Goal: Information Seeking & Learning: Learn about a topic

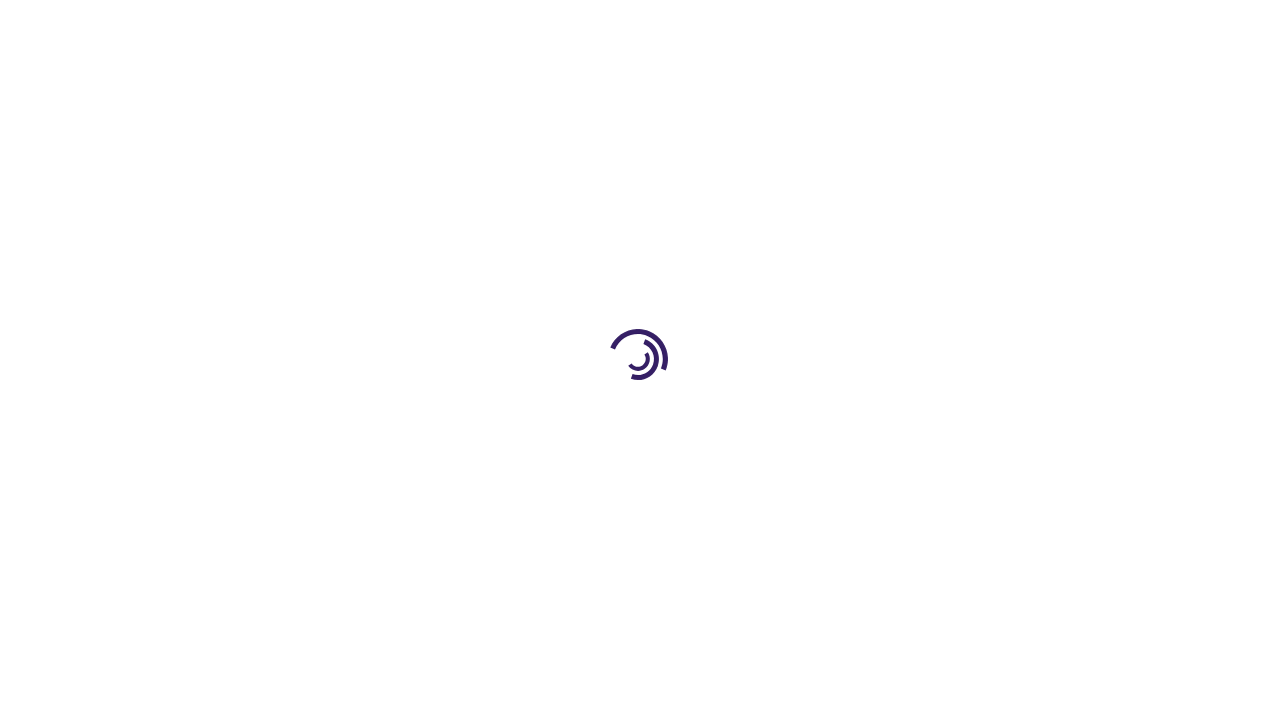
scroll to position [2896, 0]
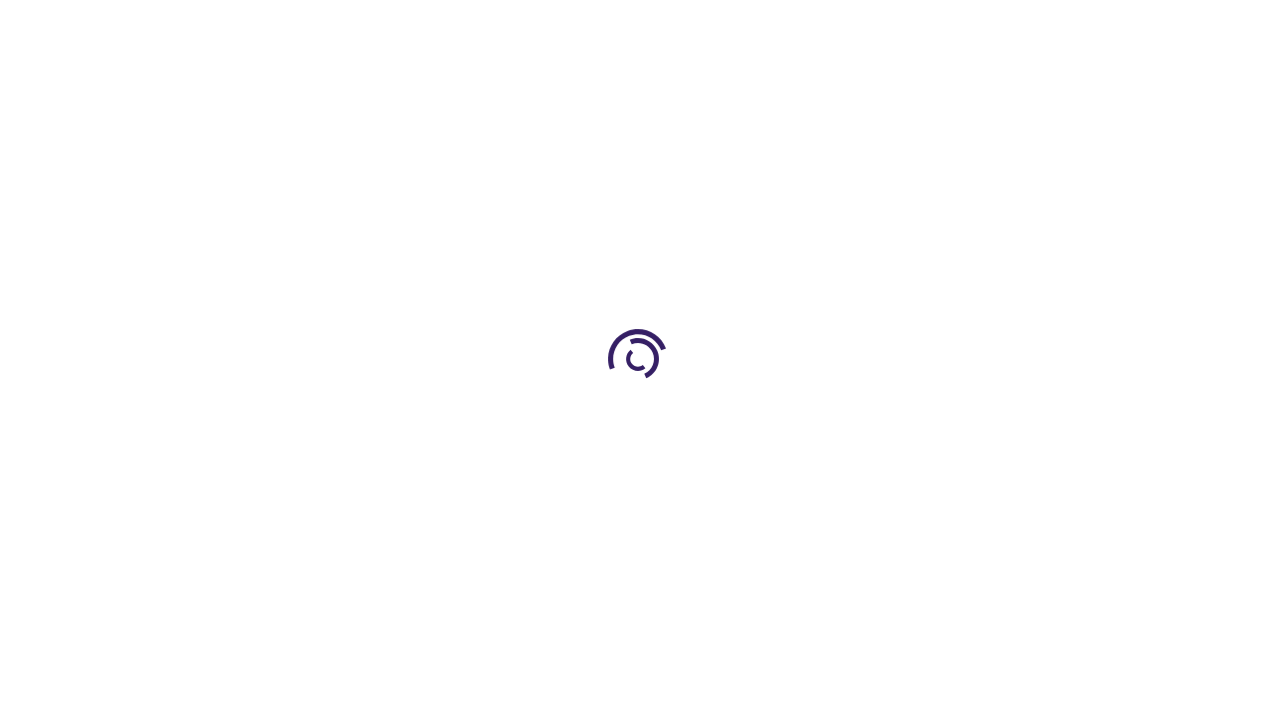
scroll to position [2878, 0]
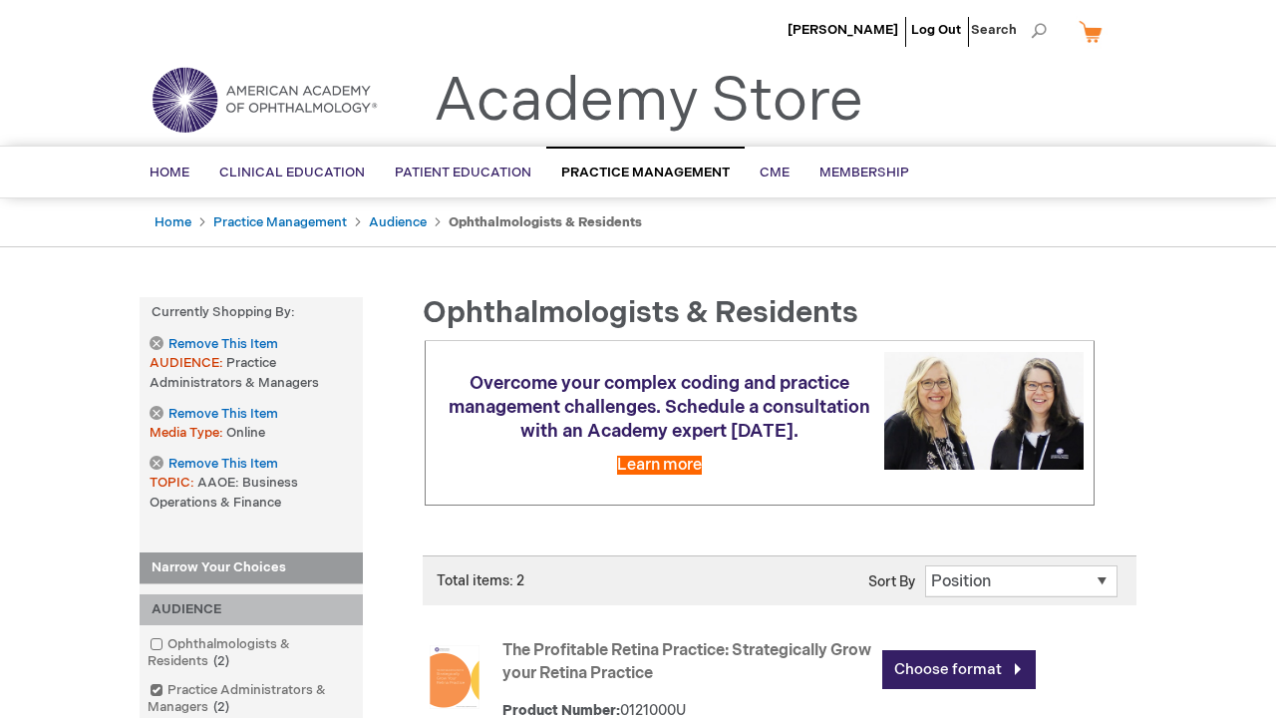
scroll to position [723, 0]
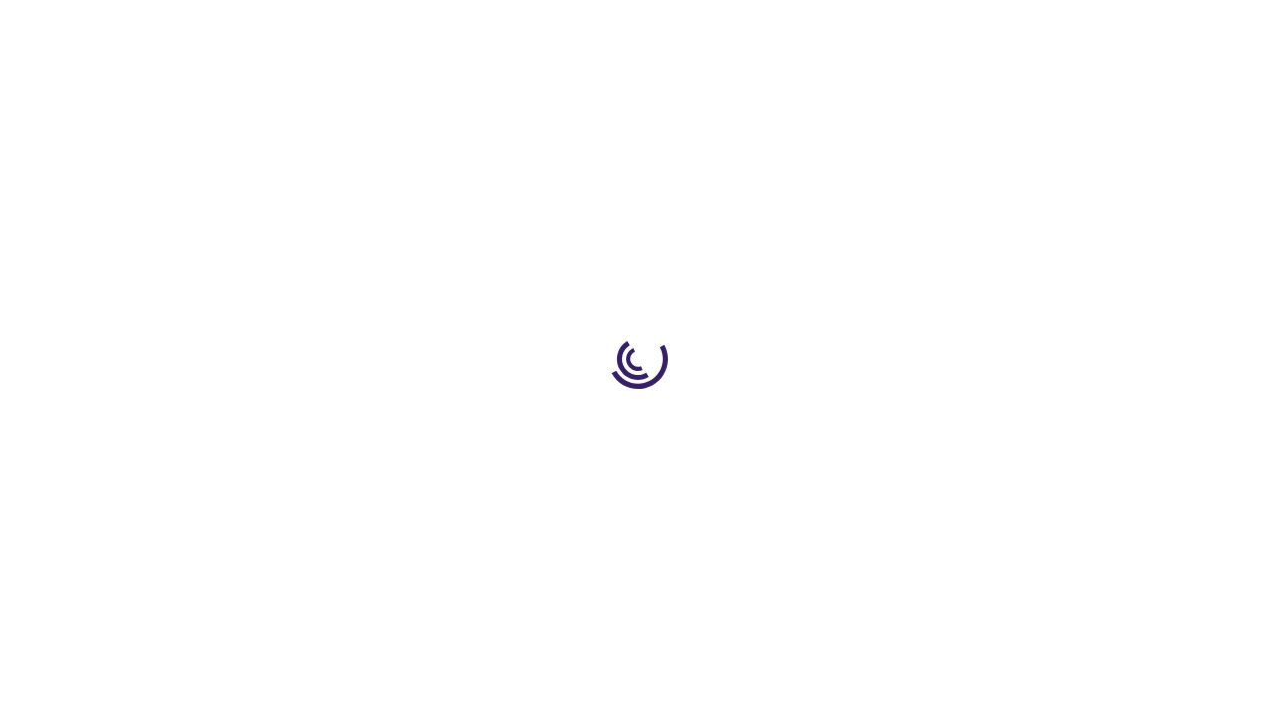
scroll to position [1663, 0]
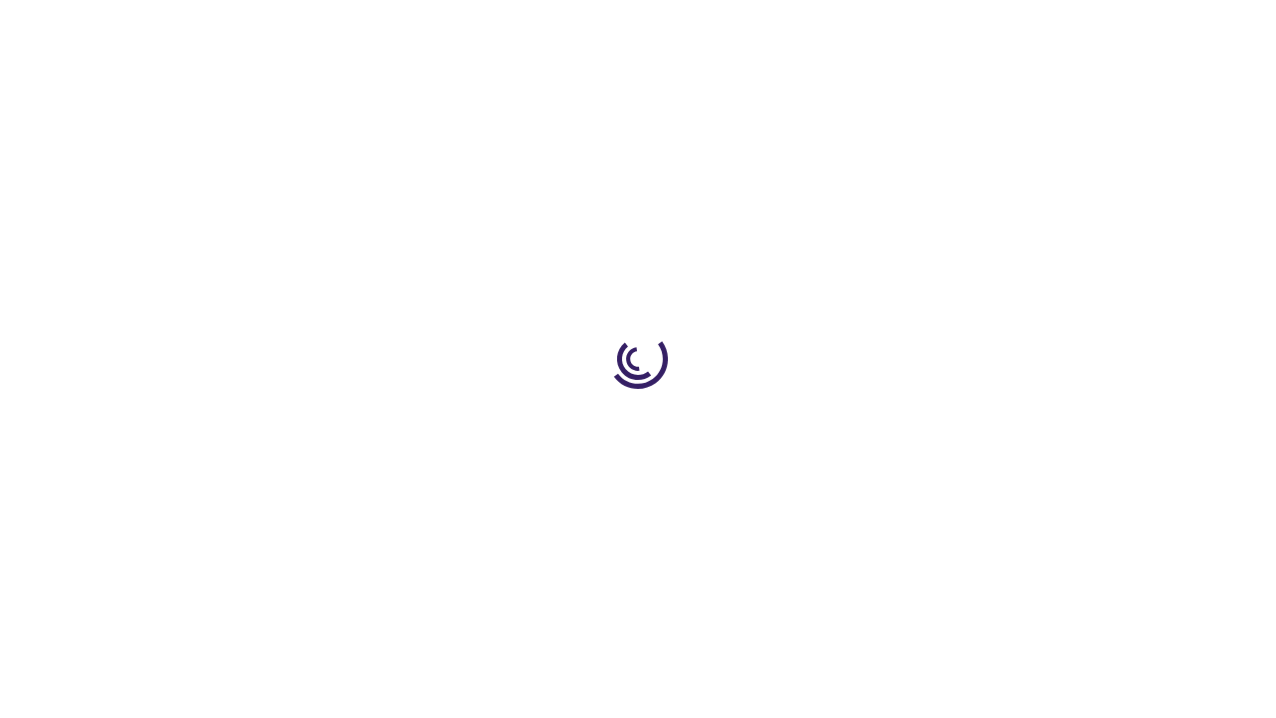
scroll to position [2786, 0]
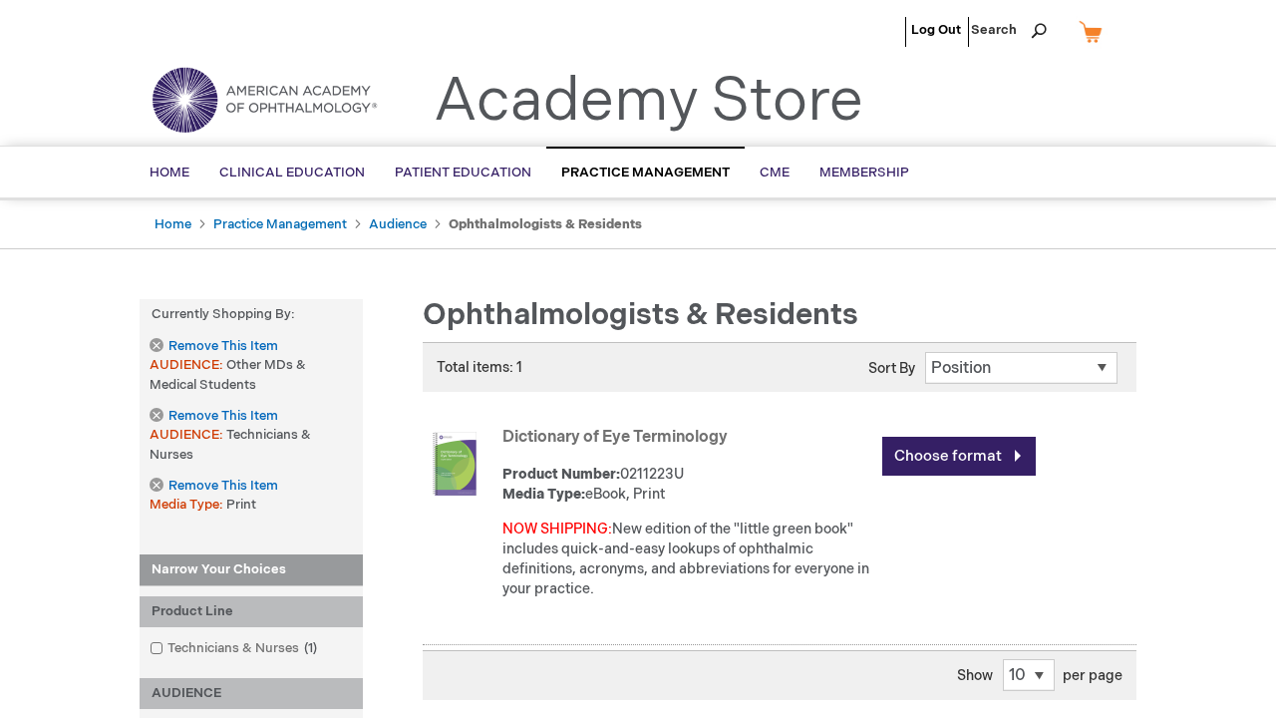
scroll to position [2523, 0]
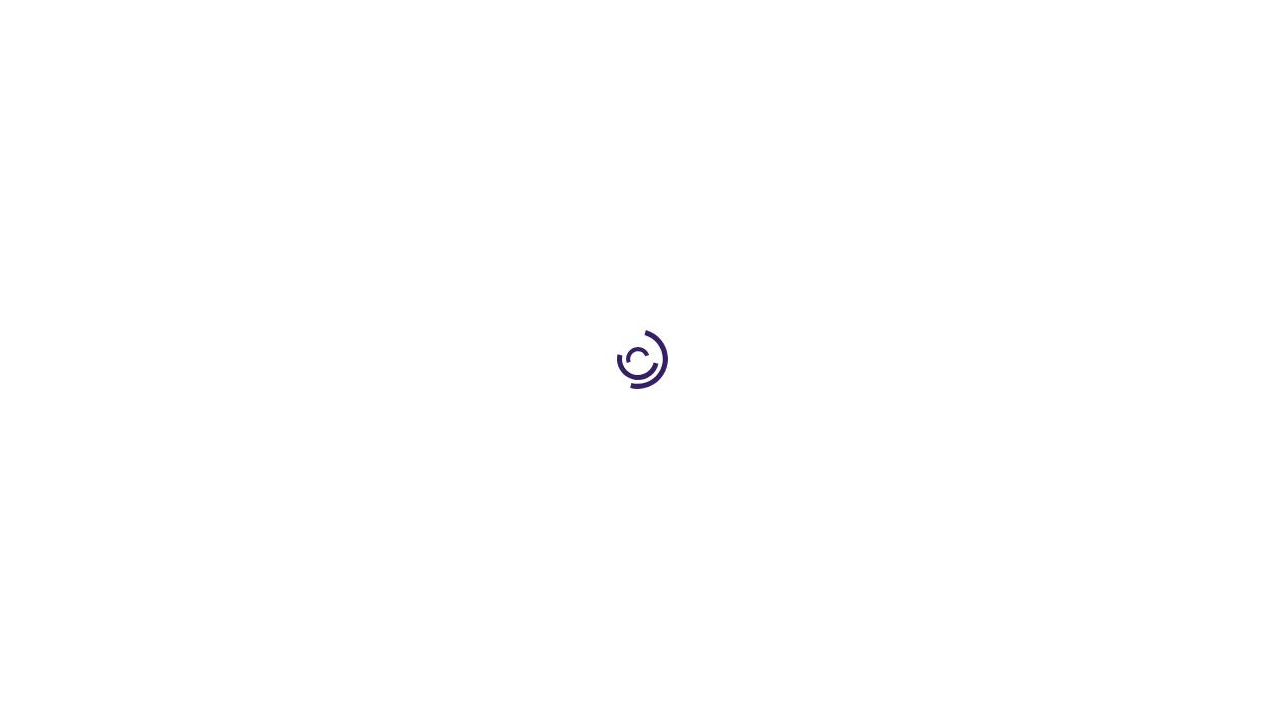
scroll to position [491, 0]
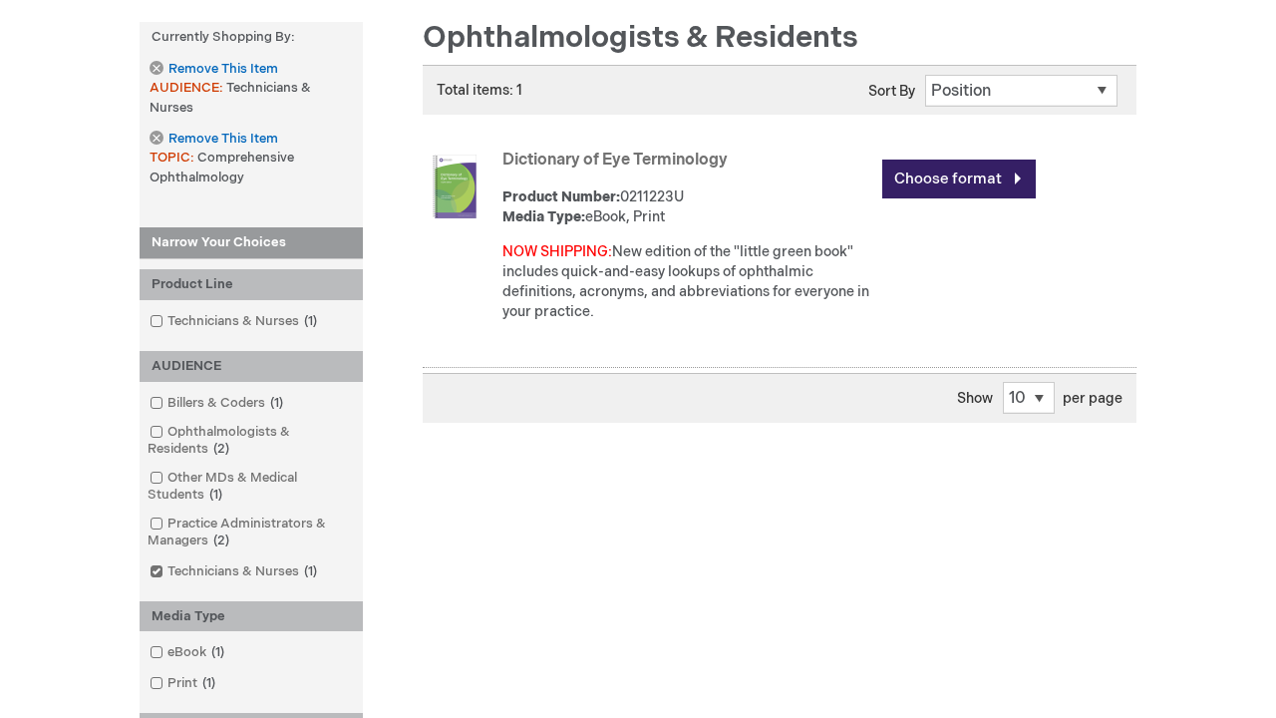
scroll to position [2575, 0]
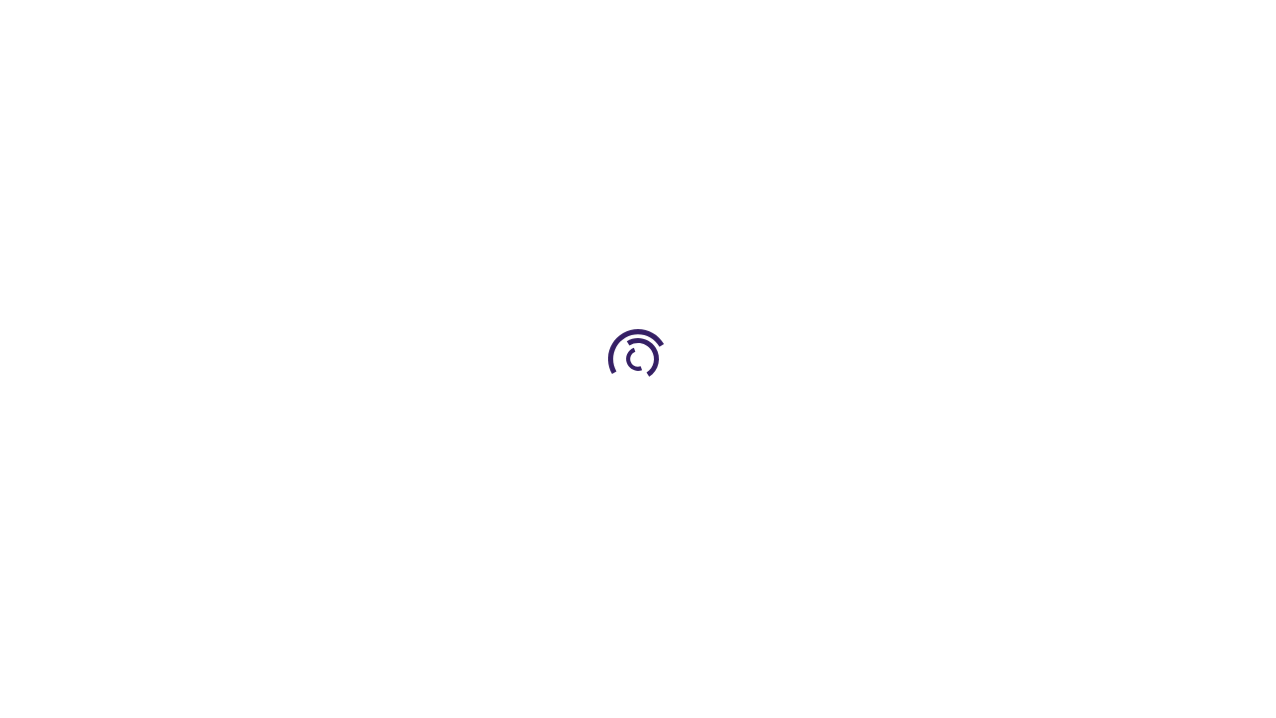
scroll to position [722, 0]
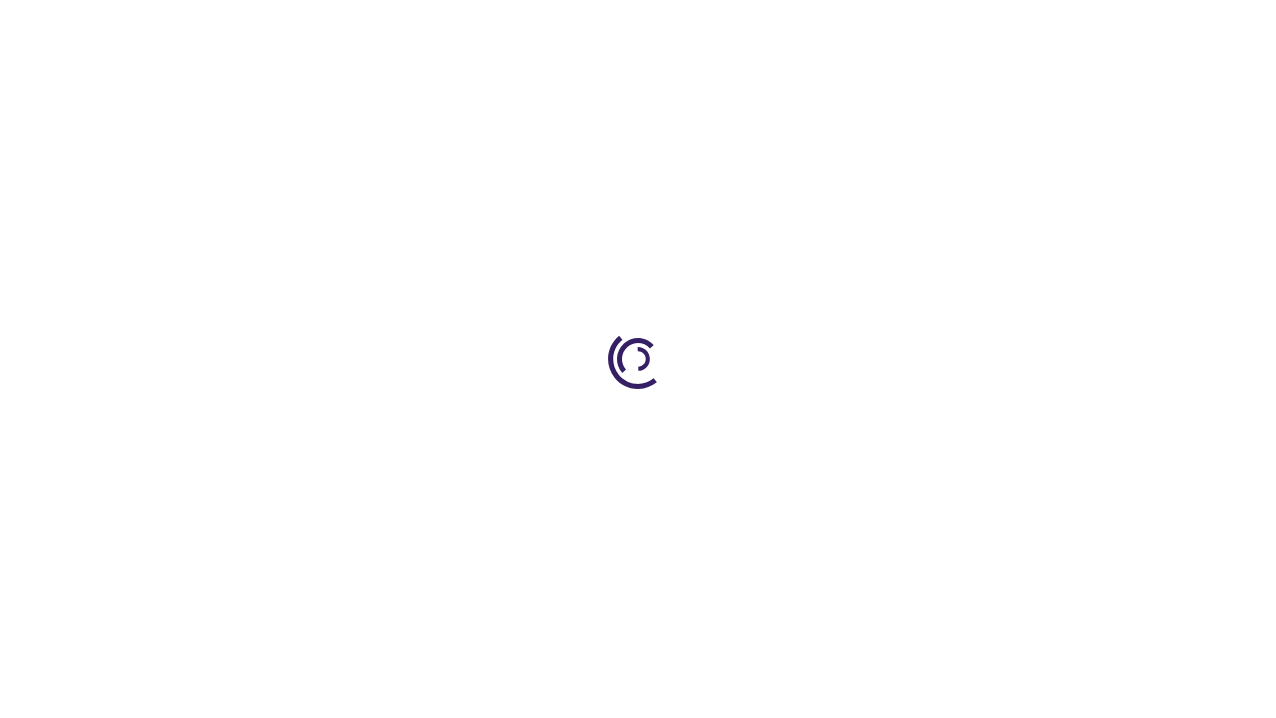
scroll to position [547, 0]
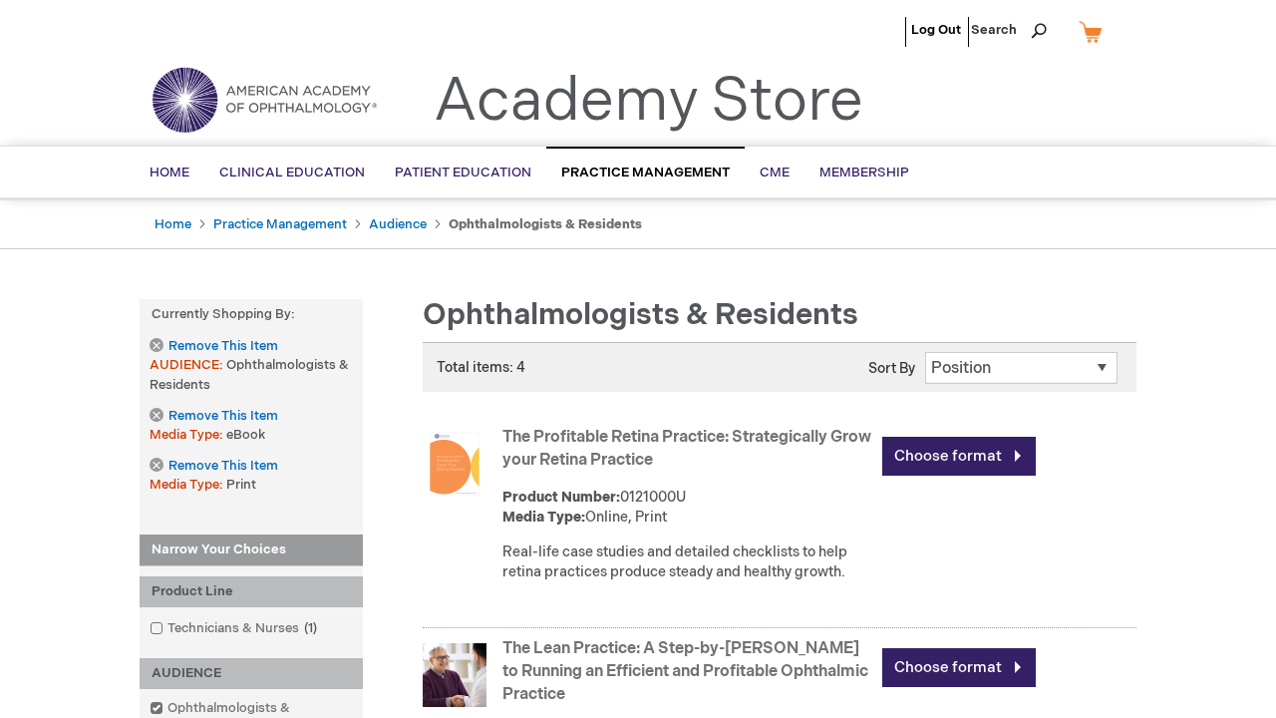
scroll to position [2928, 0]
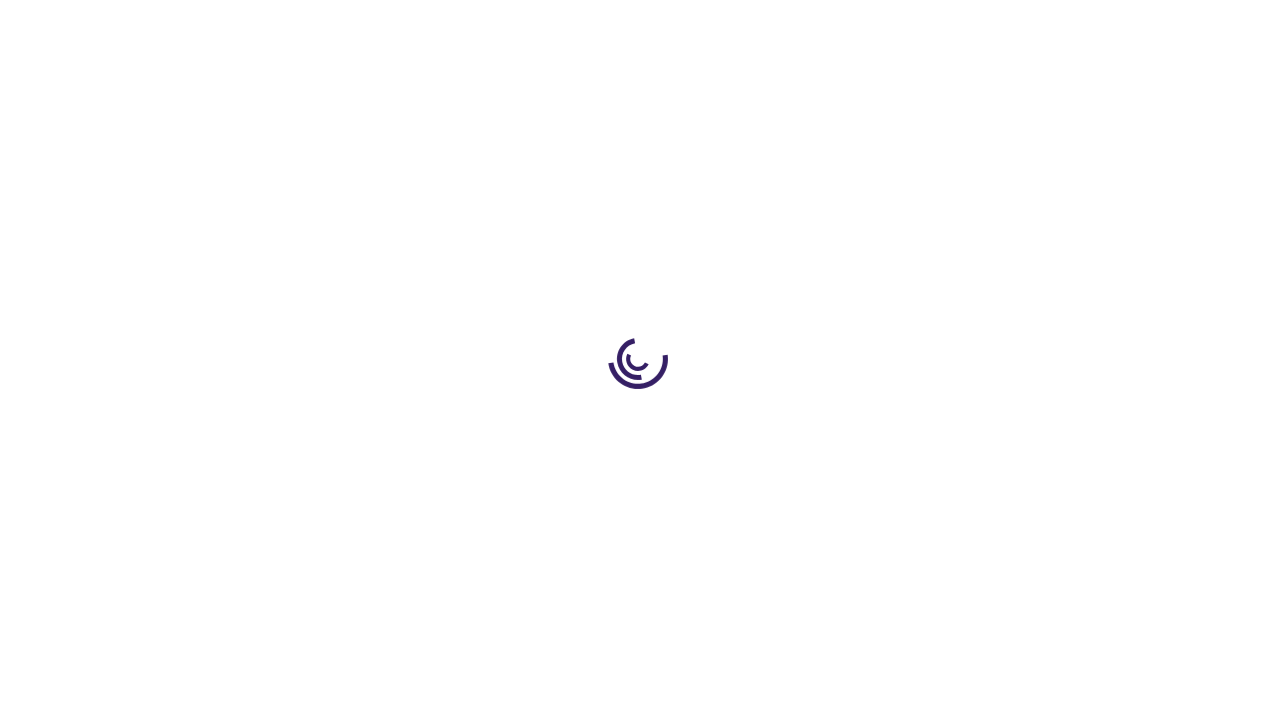
scroll to position [927, 0]
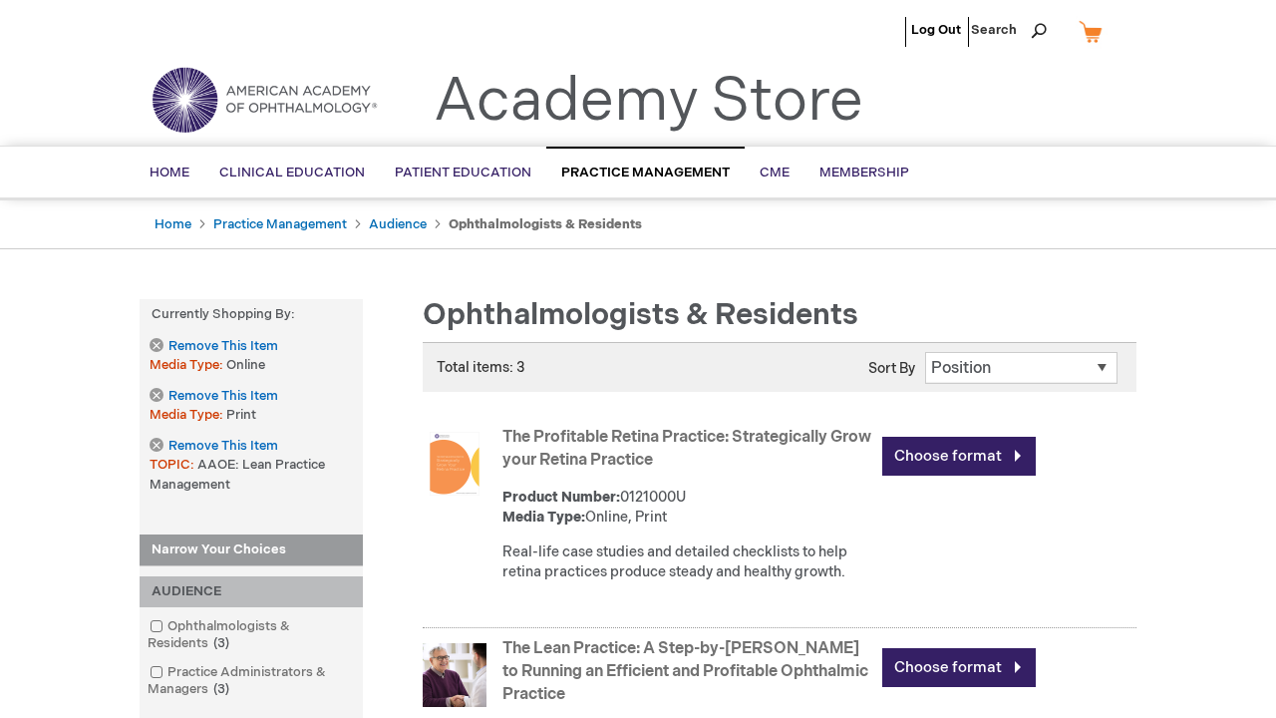
scroll to position [2690, 0]
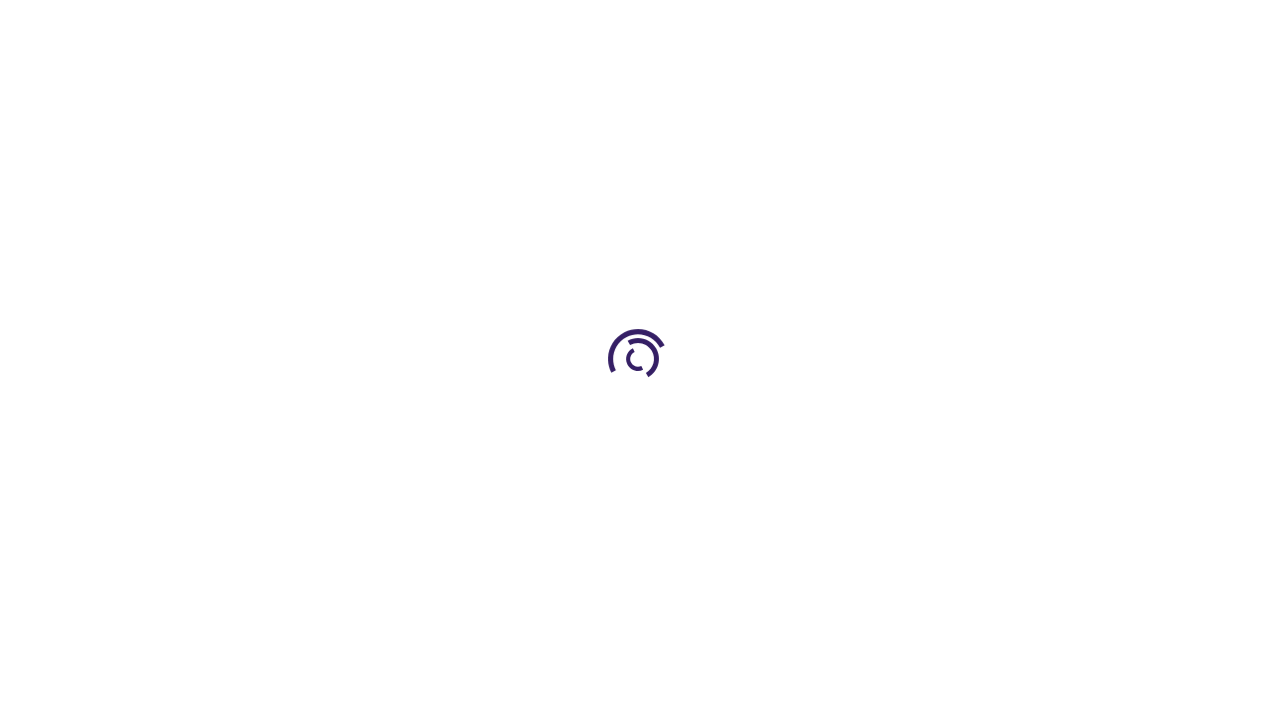
scroll to position [781, 0]
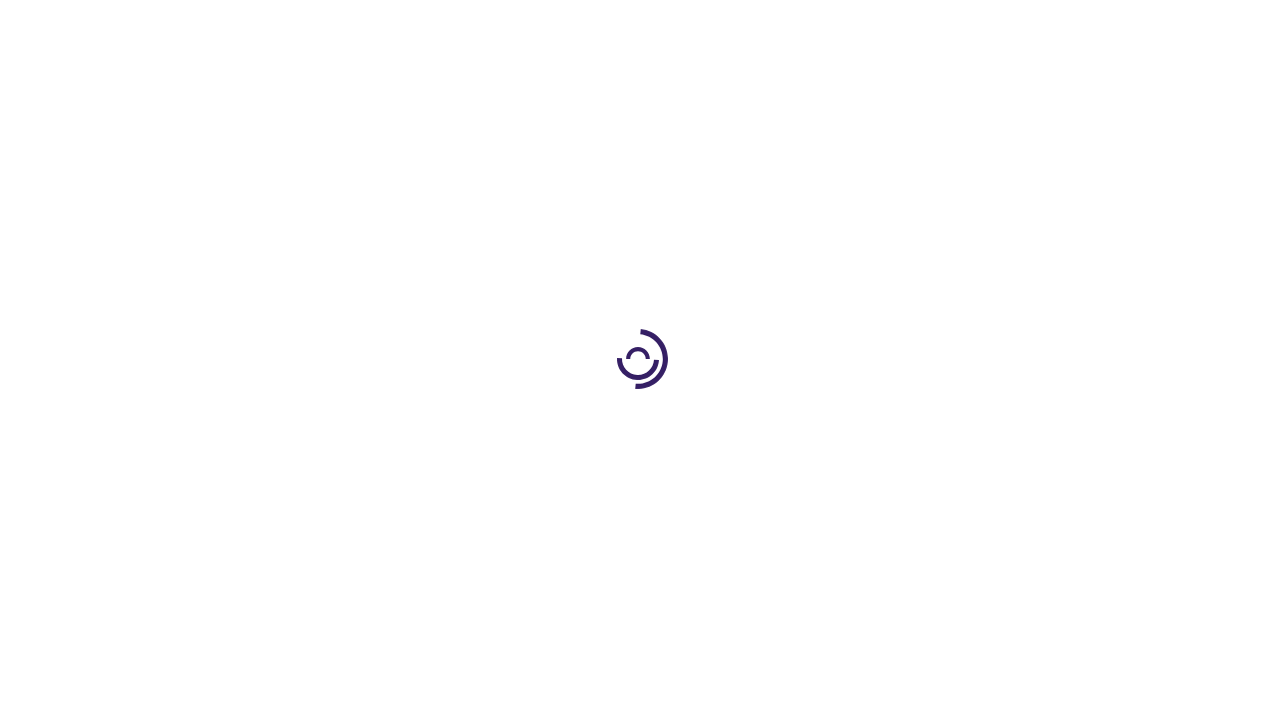
scroll to position [2659, 0]
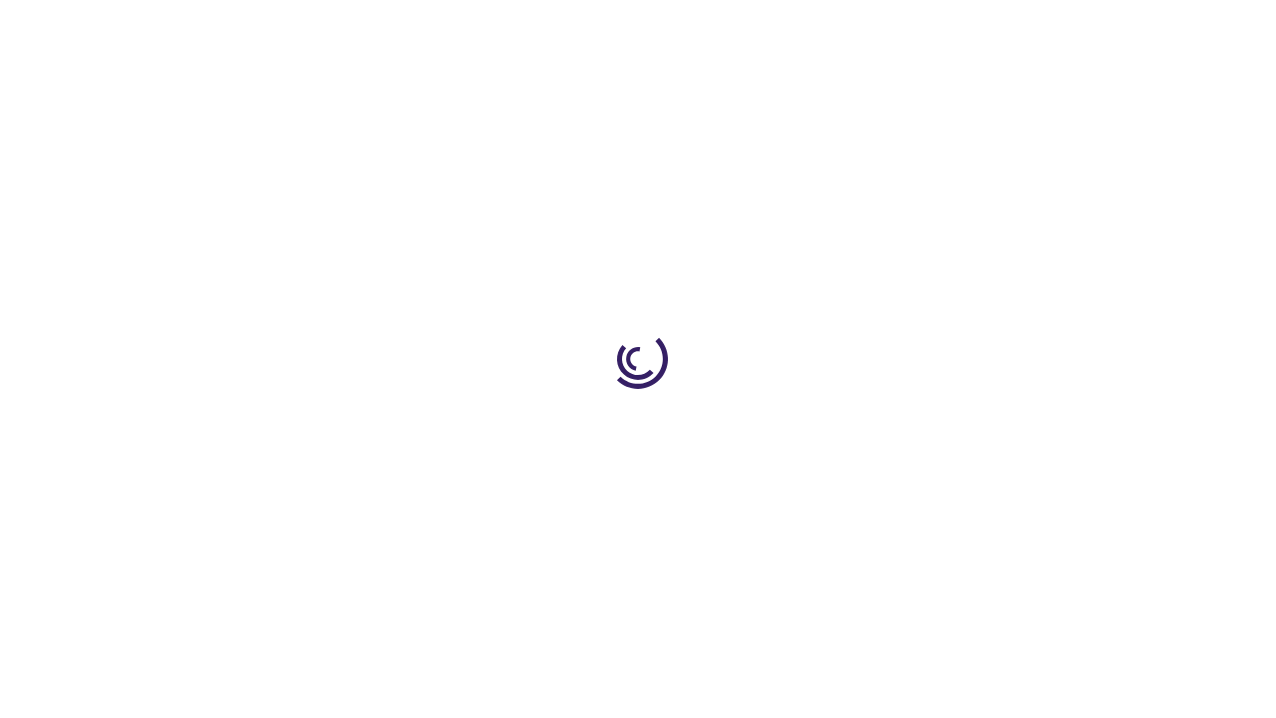
scroll to position [691, 0]
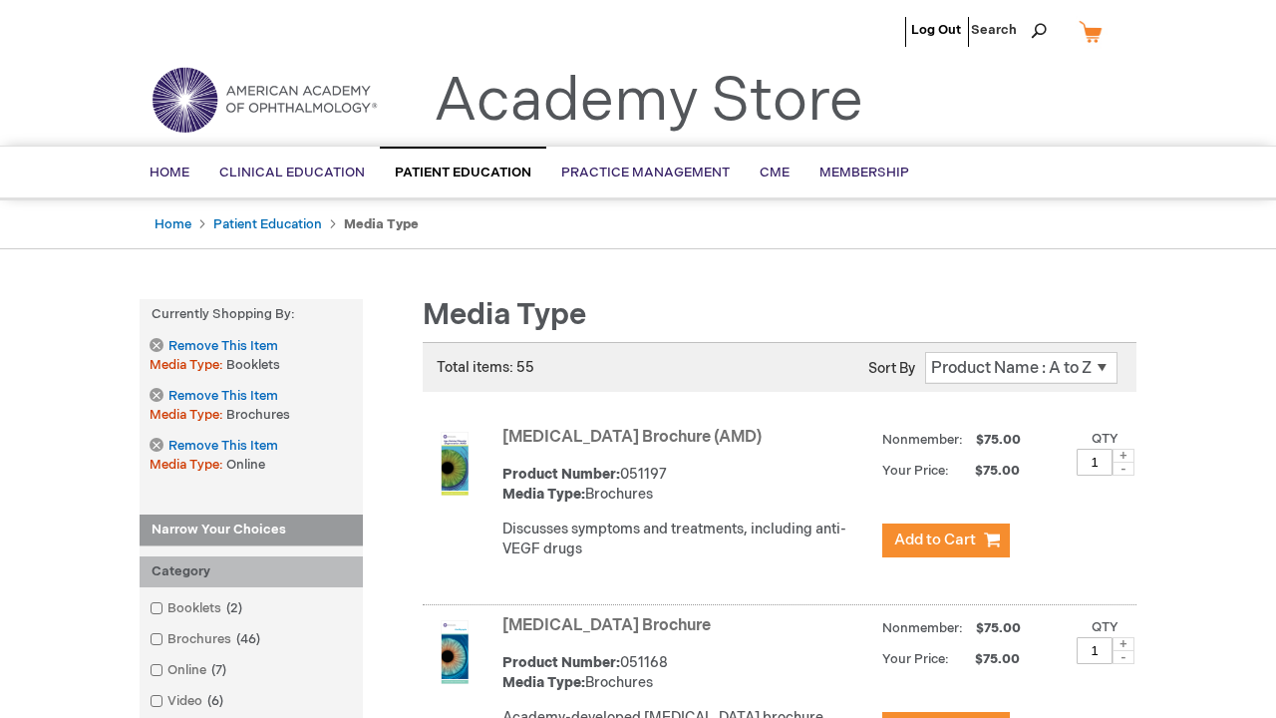
scroll to position [1947, 0]
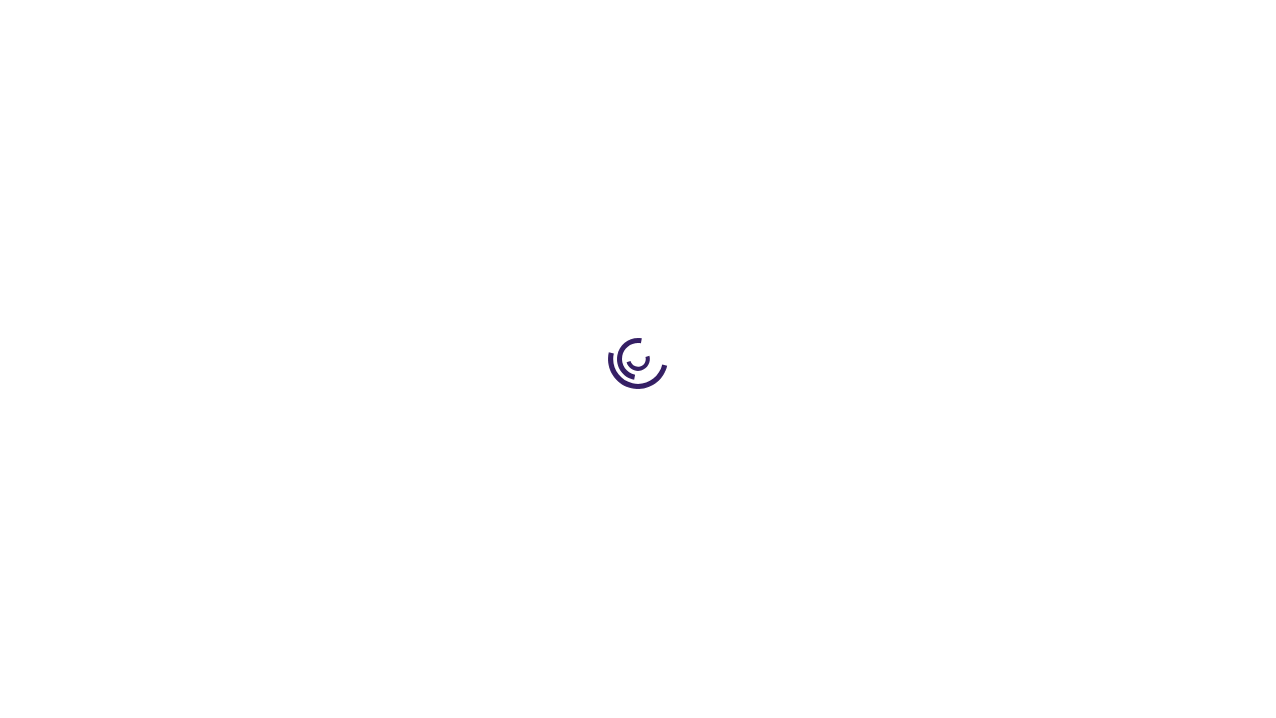
scroll to position [2816, 0]
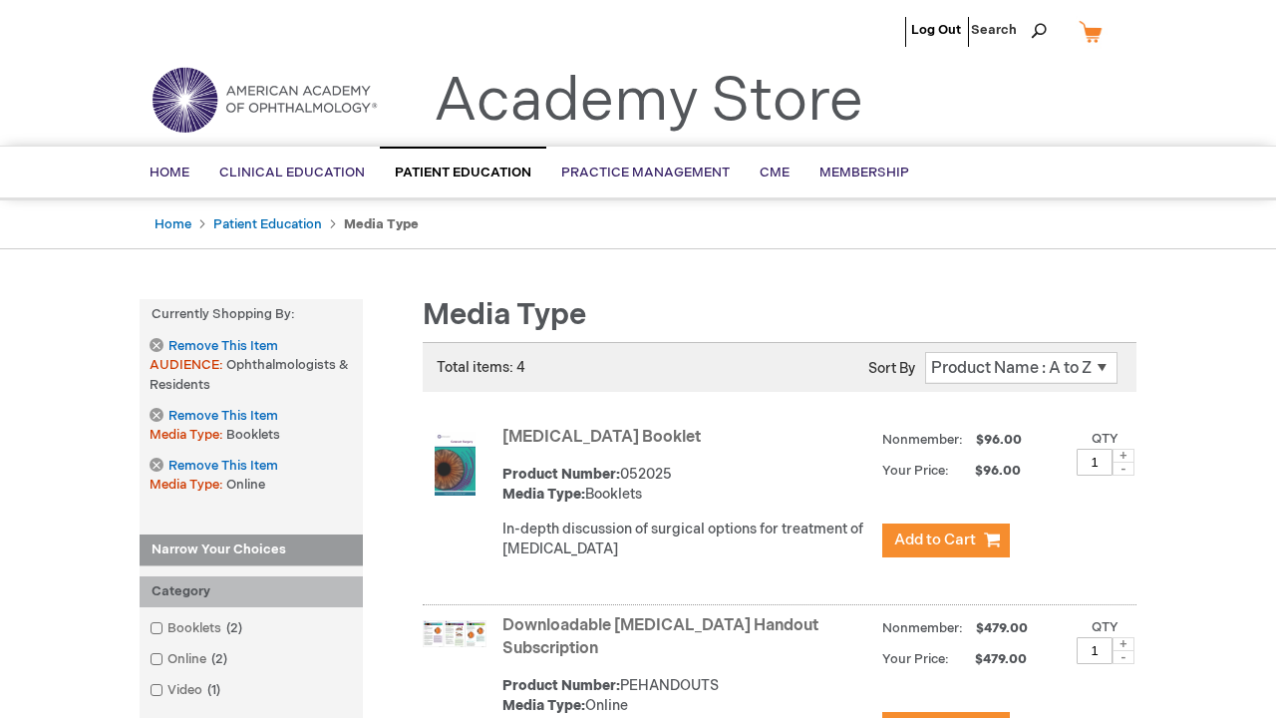
scroll to position [3300, 0]
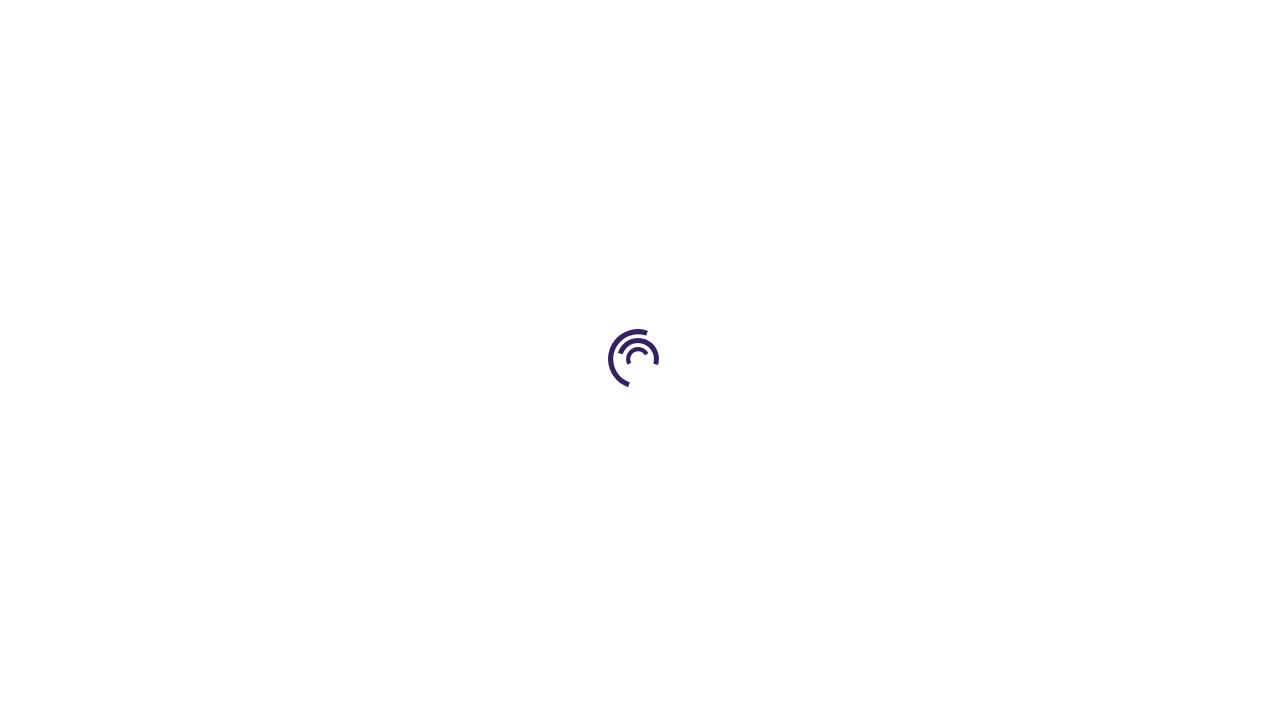
scroll to position [940, 0]
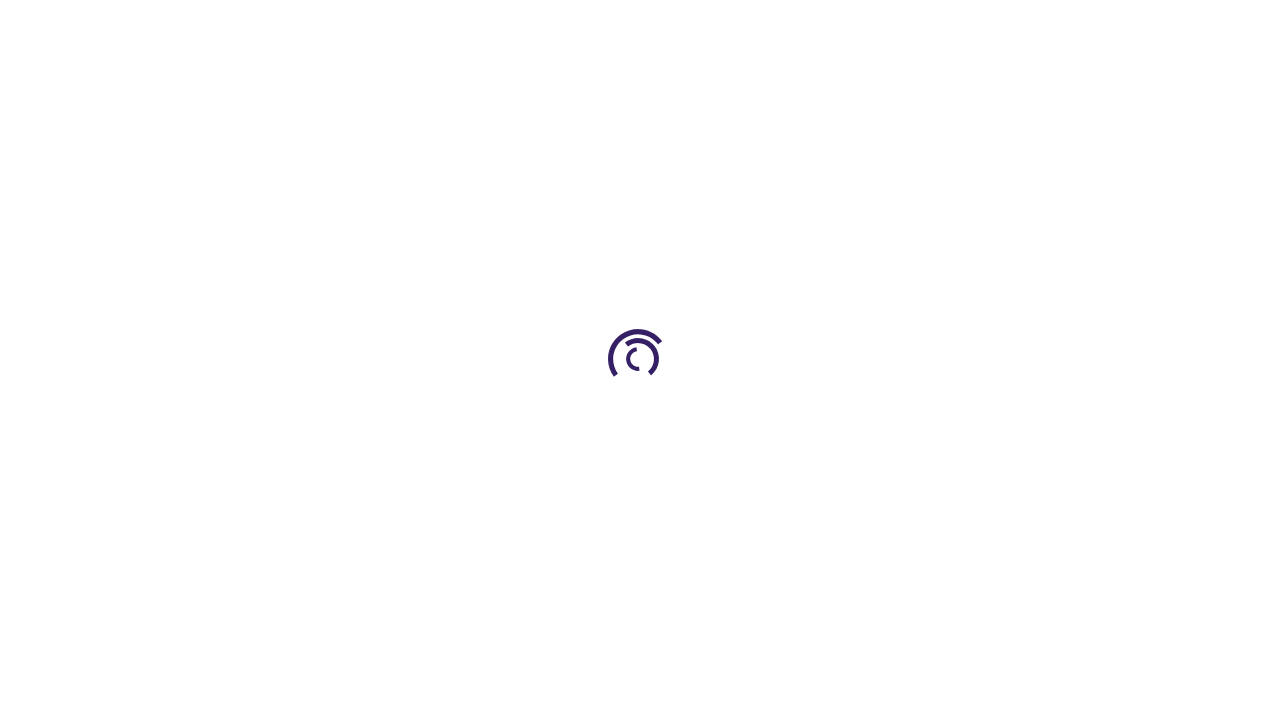
scroll to position [474, 0]
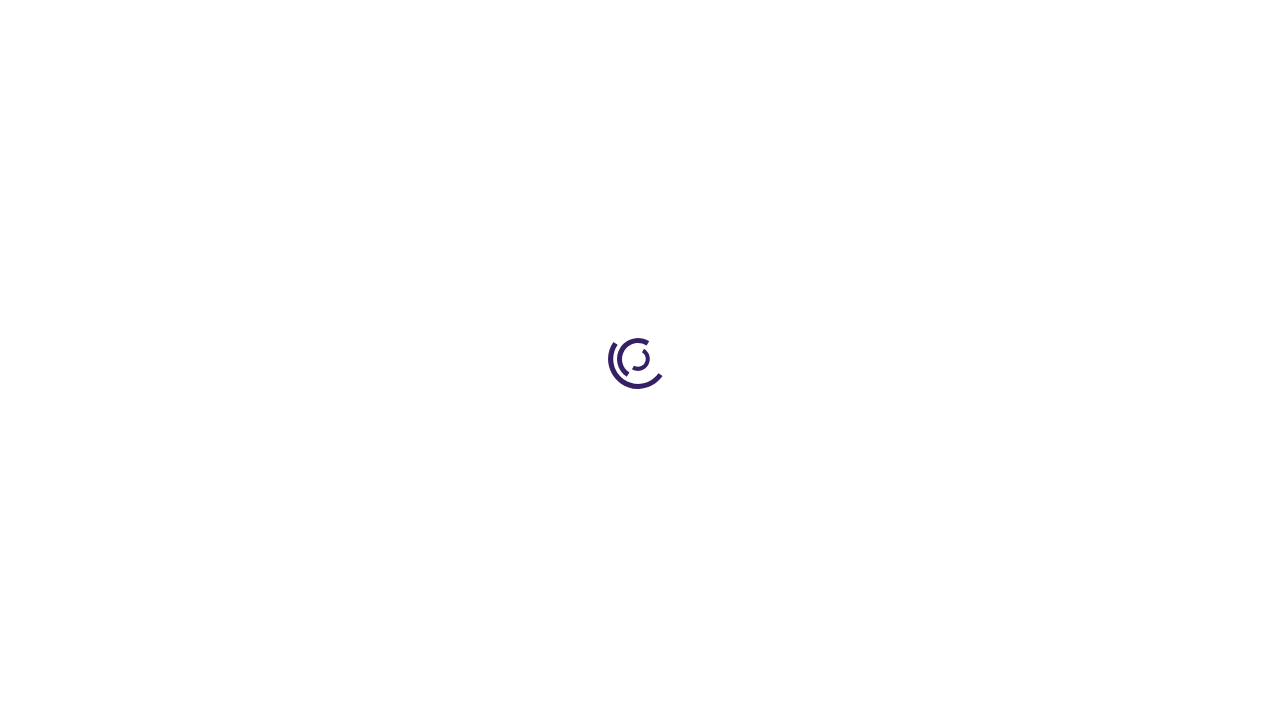
scroll to position [3516, 0]
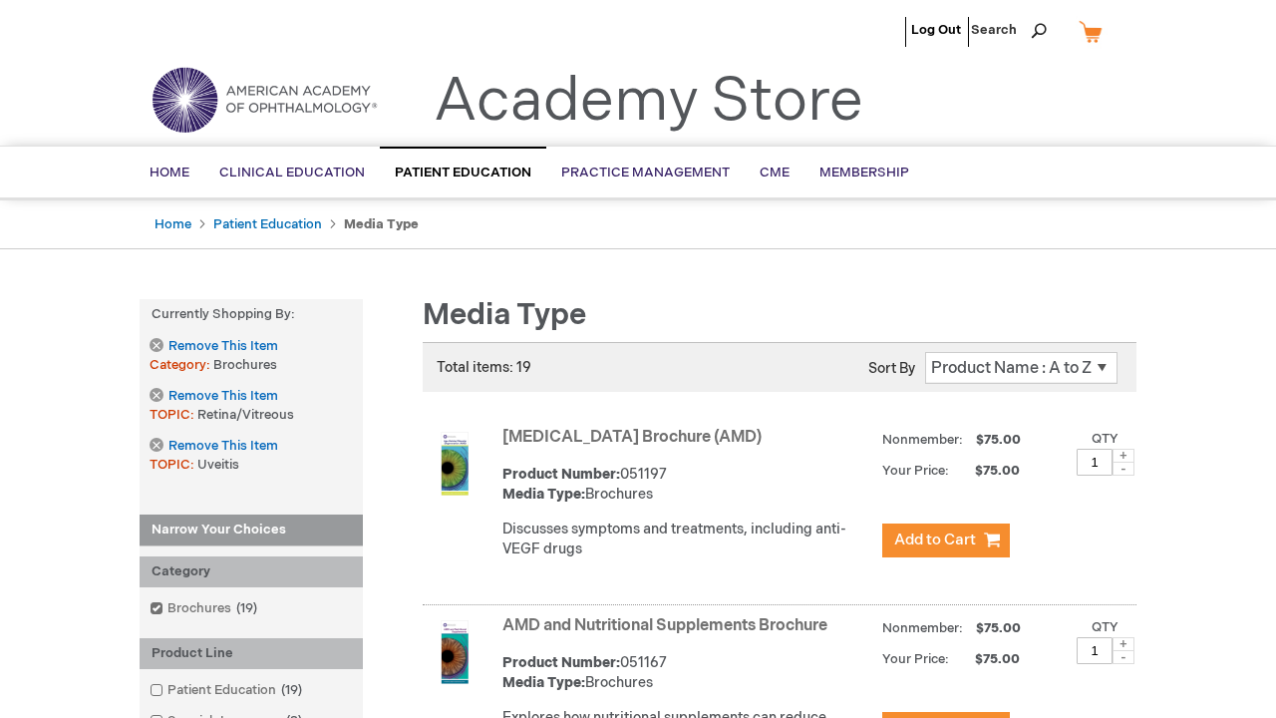
scroll to position [4692, 0]
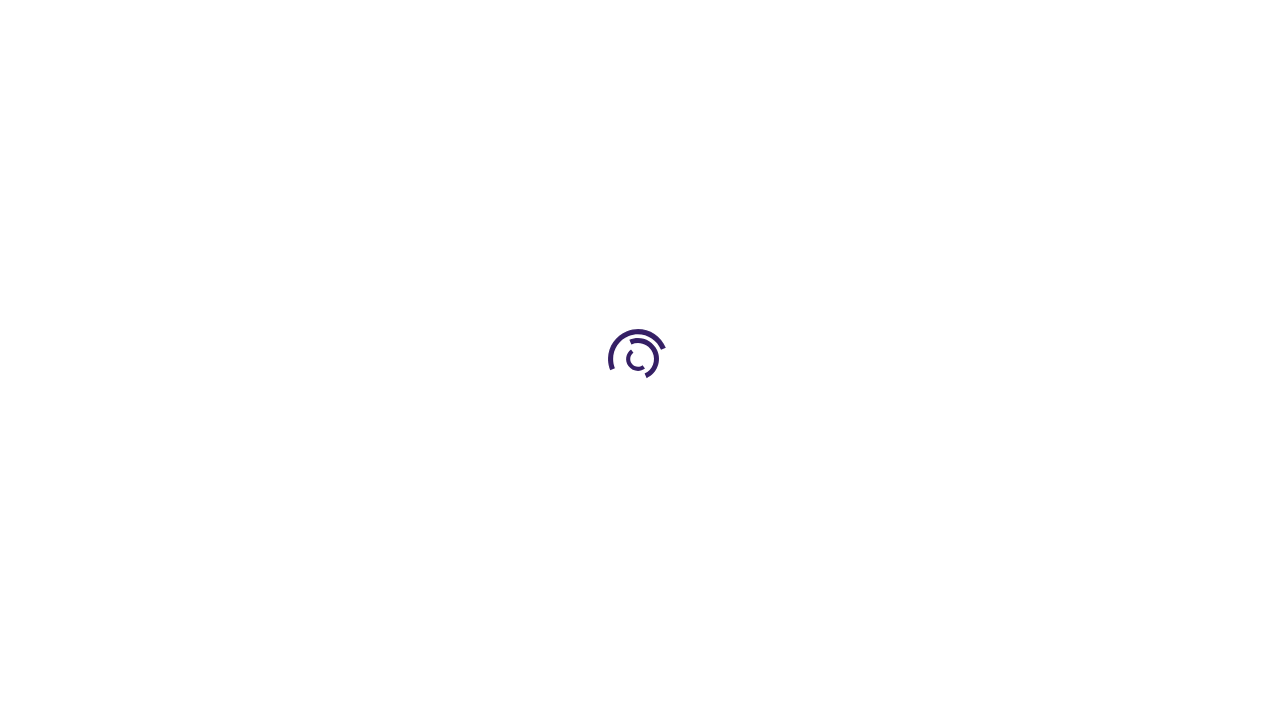
scroll to position [1938, 0]
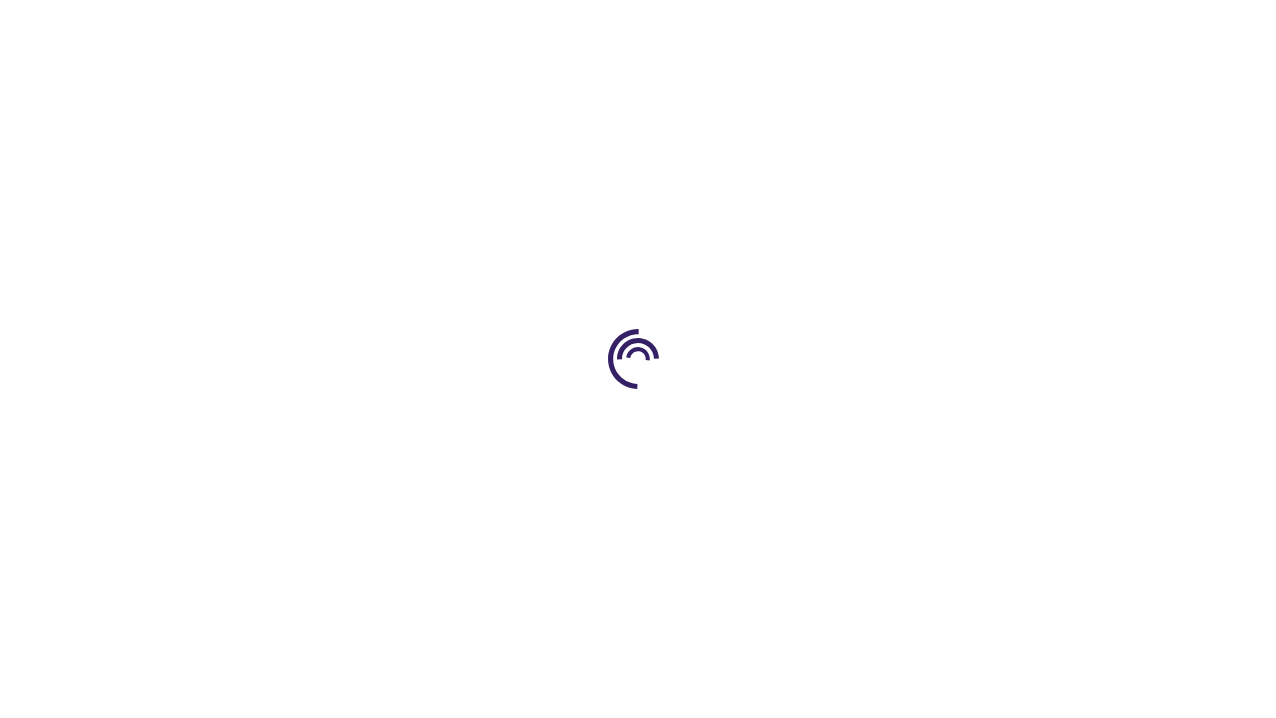
scroll to position [2740, 0]
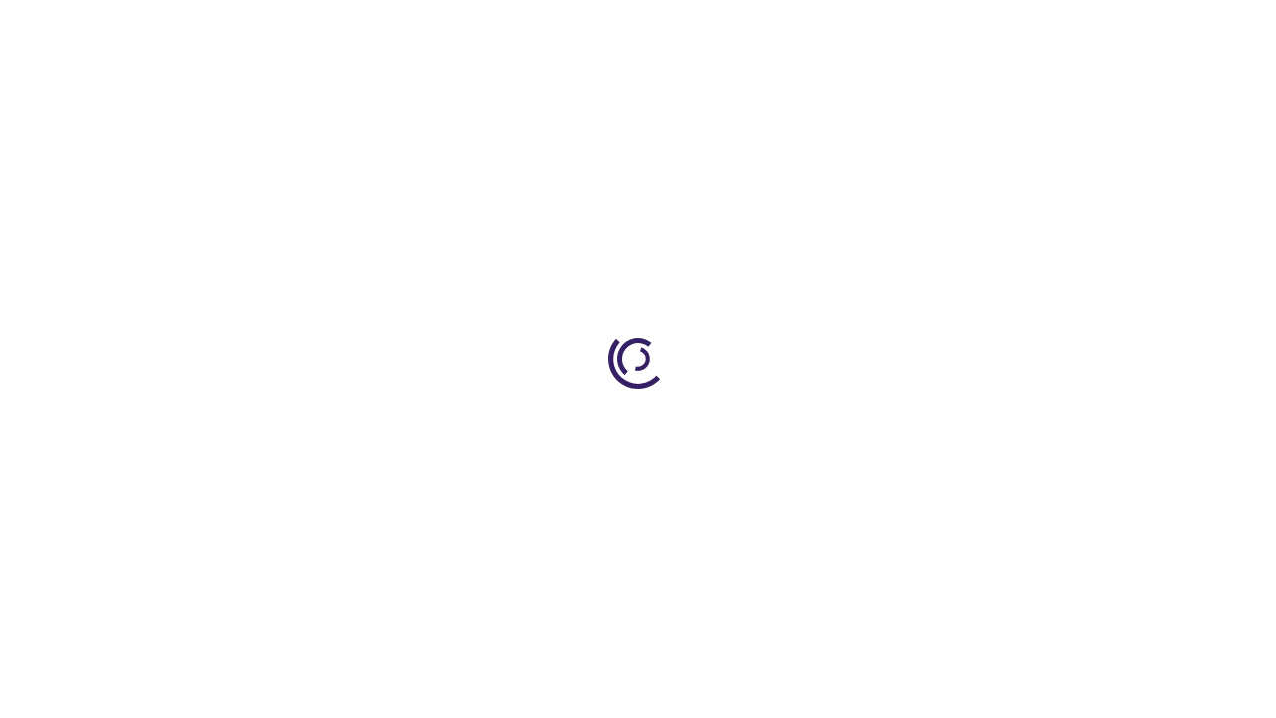
scroll to position [586, 0]
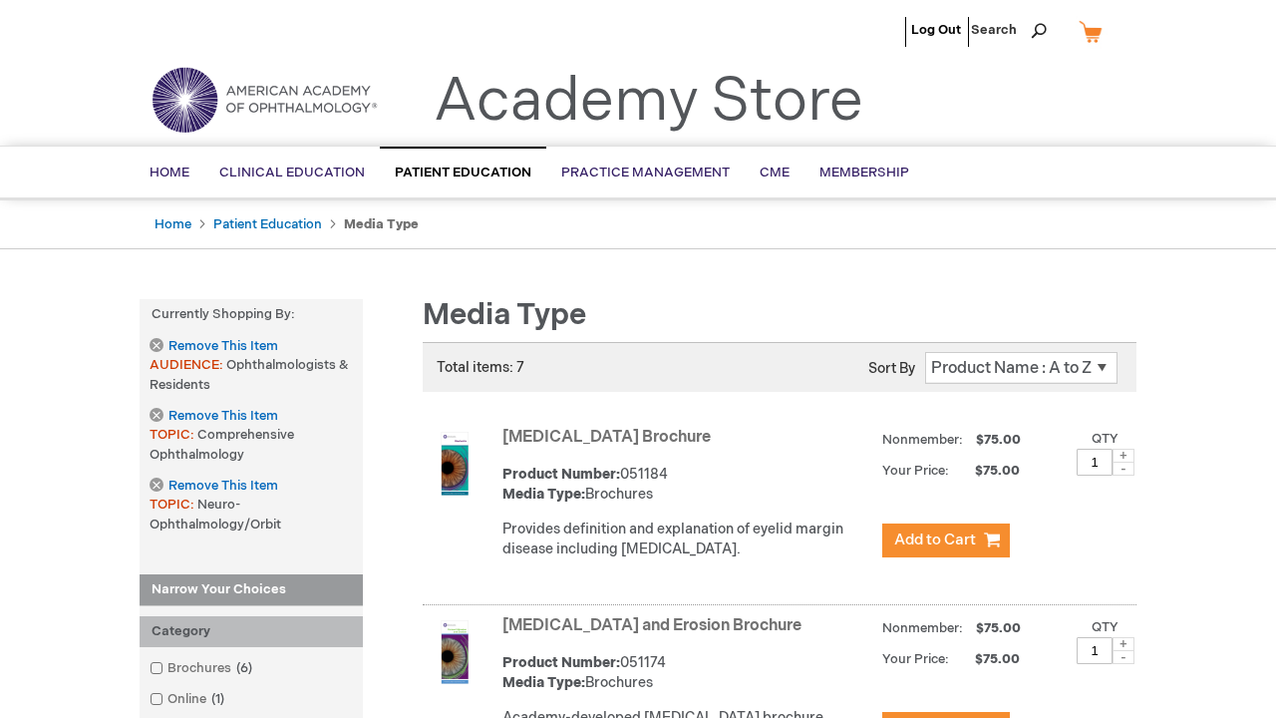
scroll to position [2714, 0]
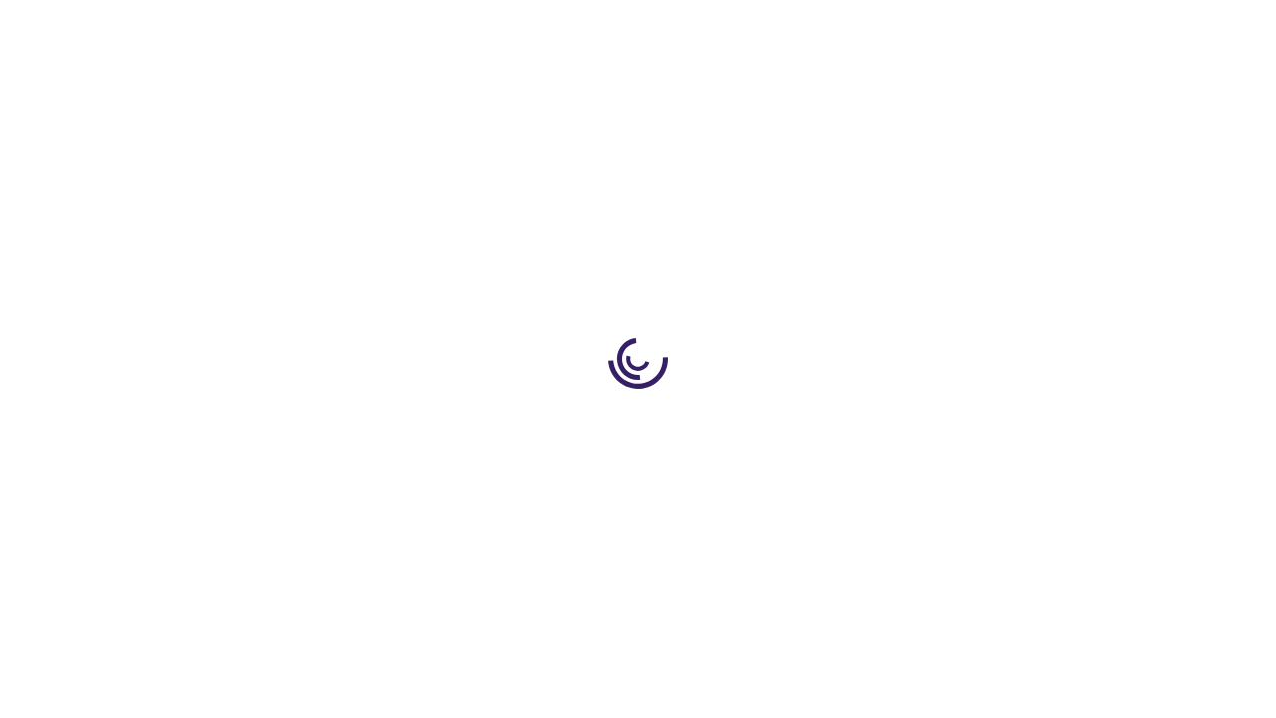
scroll to position [1433, 0]
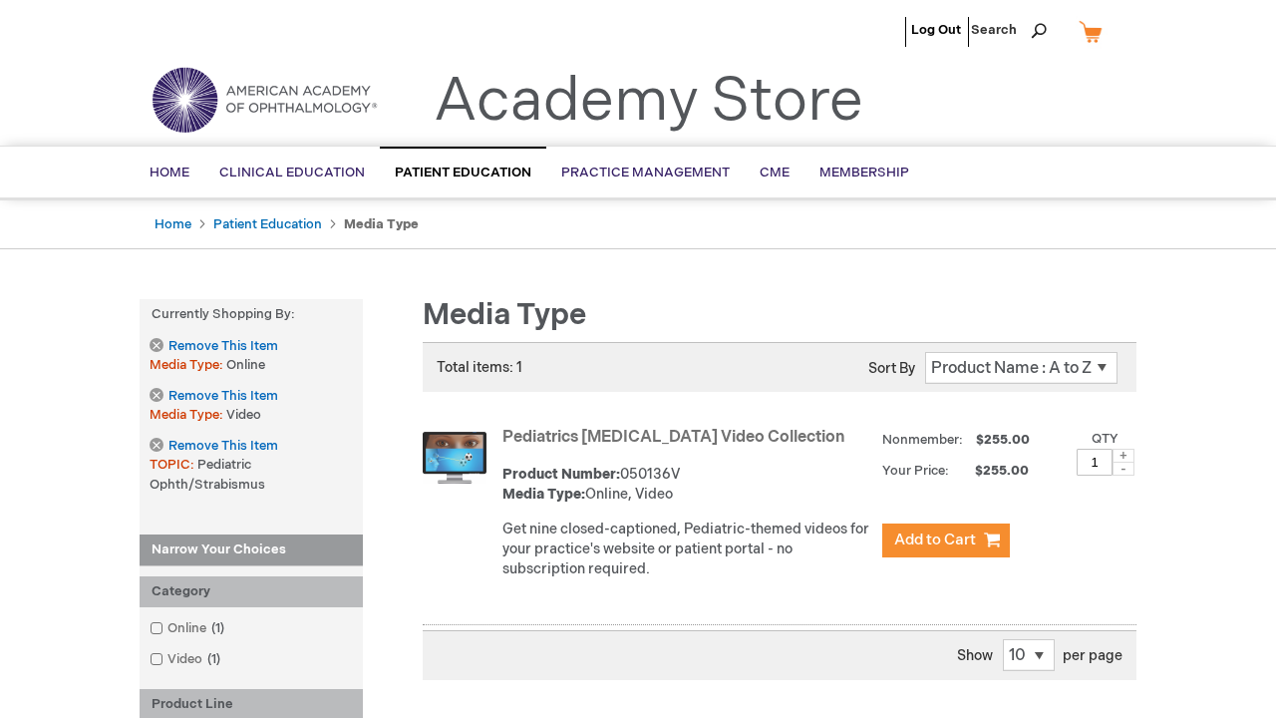
scroll to position [520, 0]
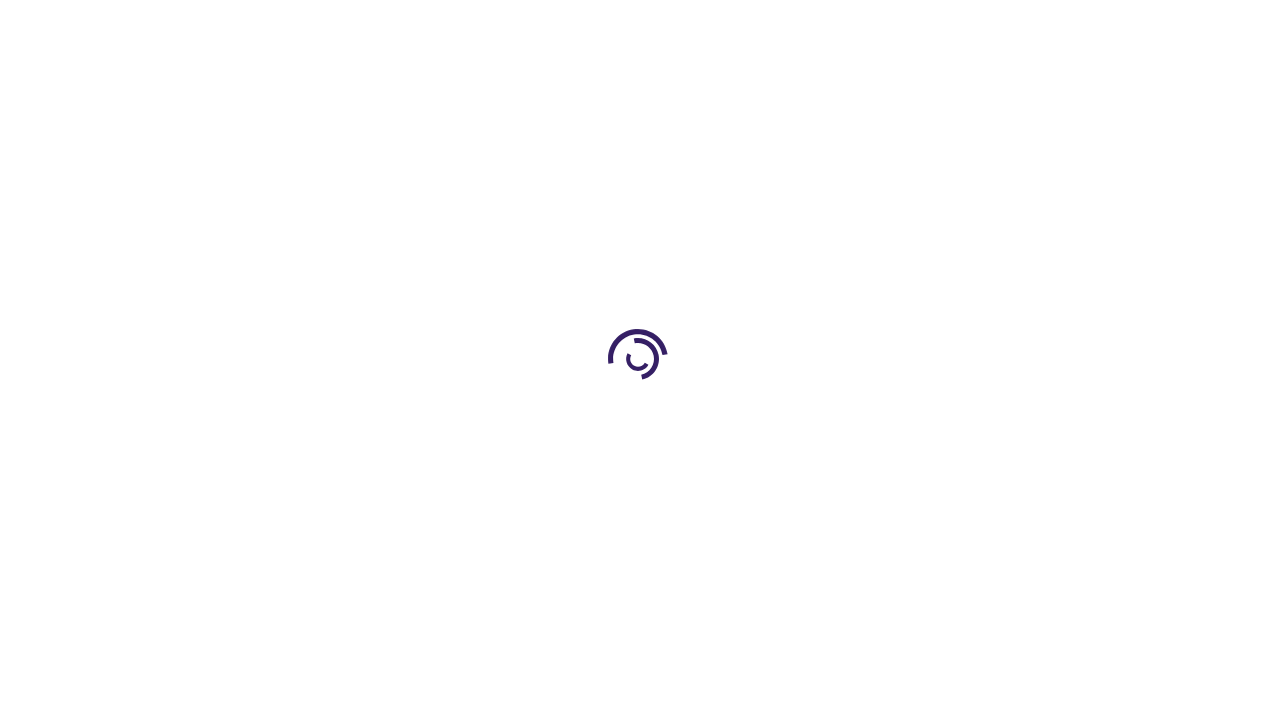
scroll to position [2750, 0]
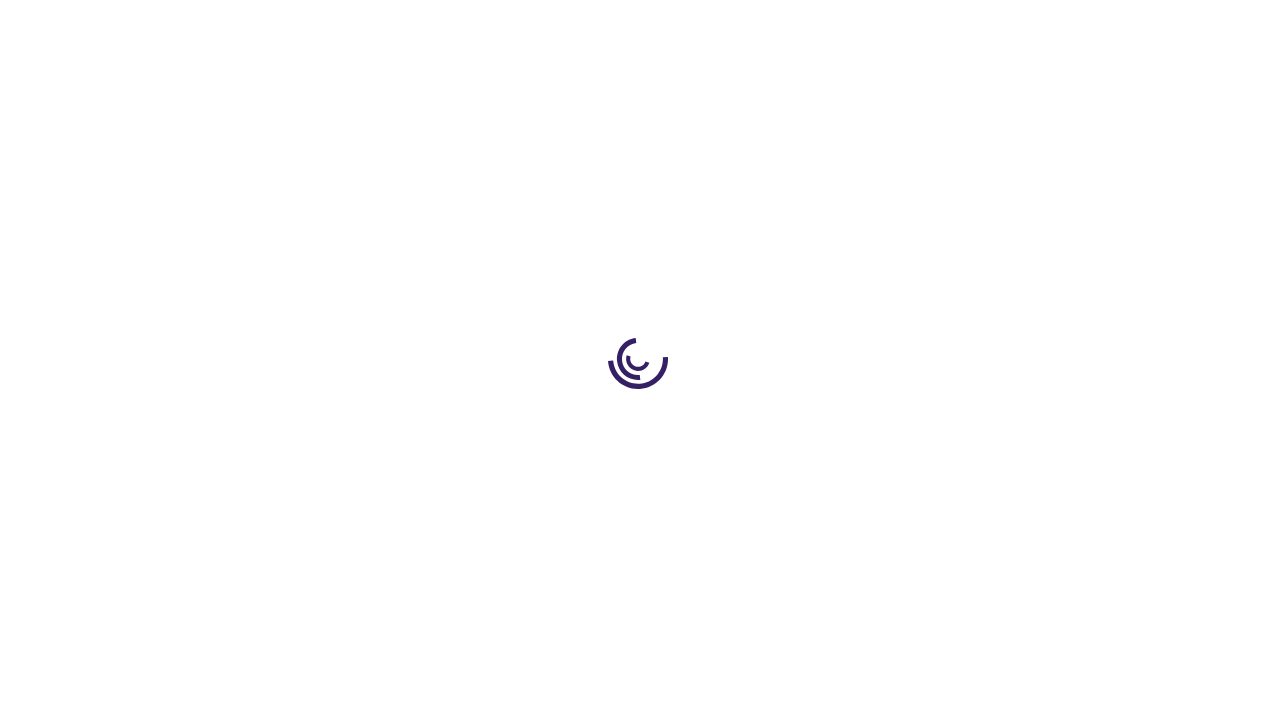
scroll to position [742, 0]
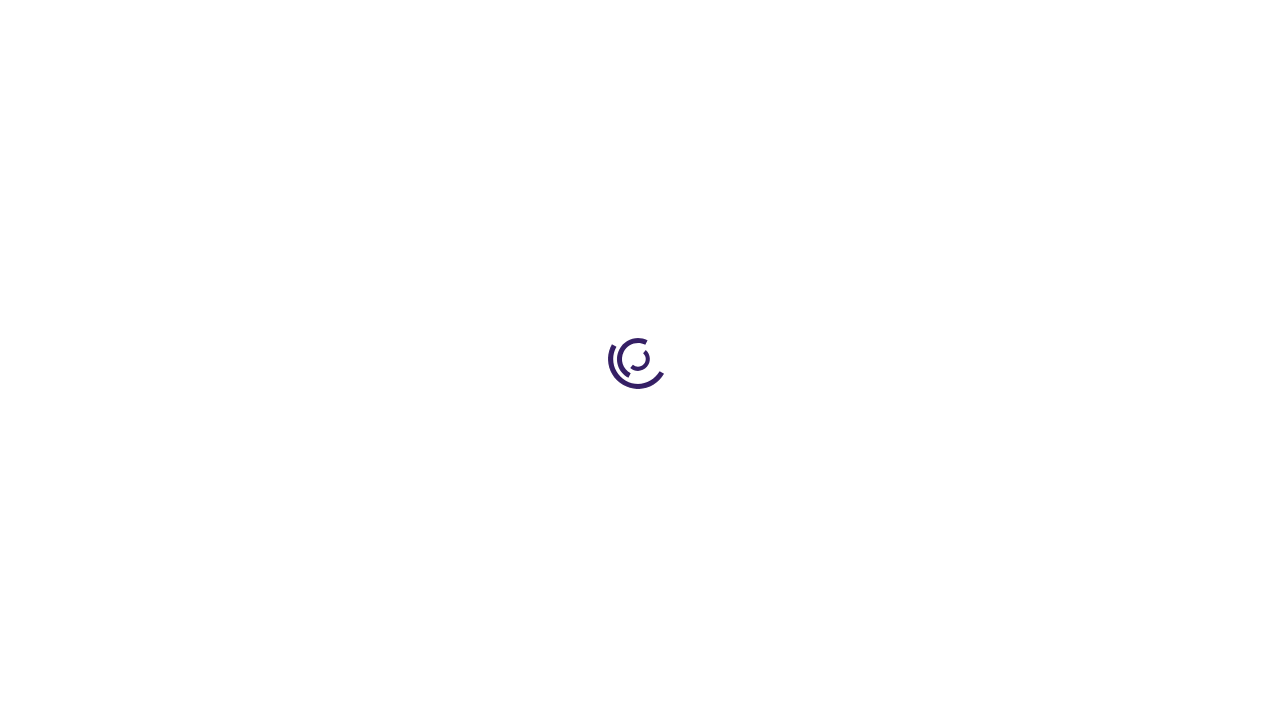
scroll to position [1511, 0]
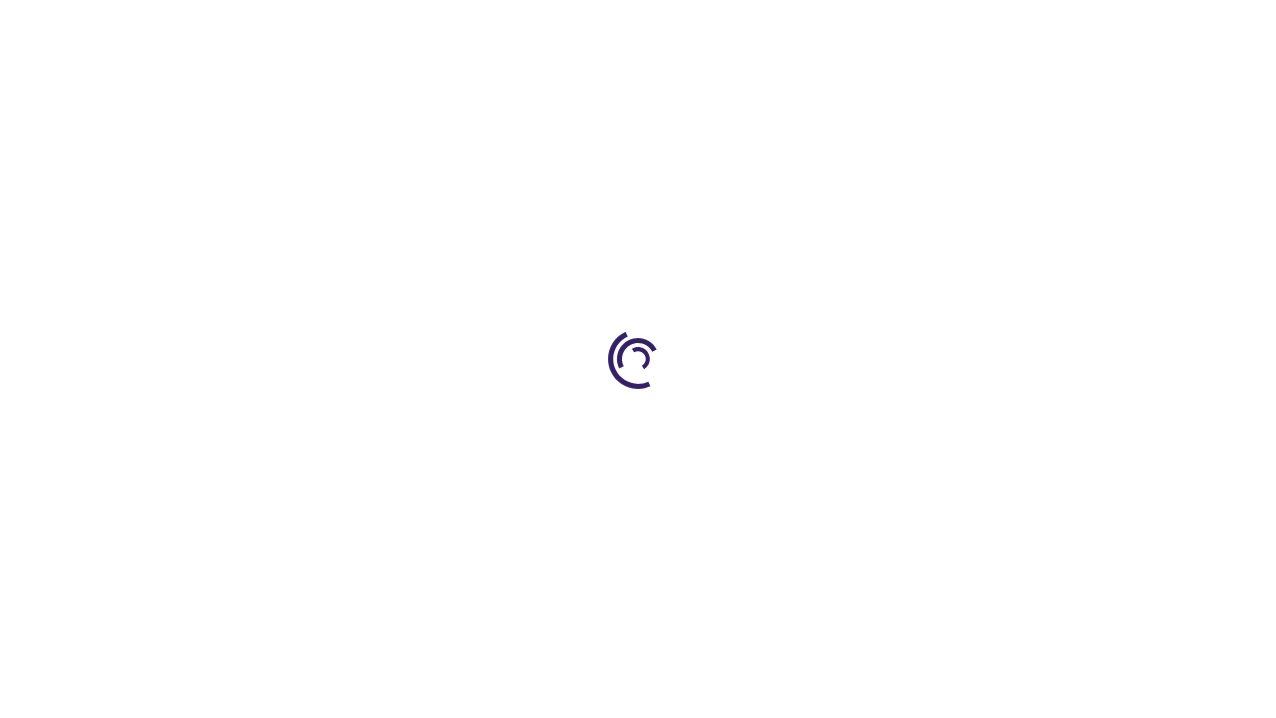
scroll to position [3909, 0]
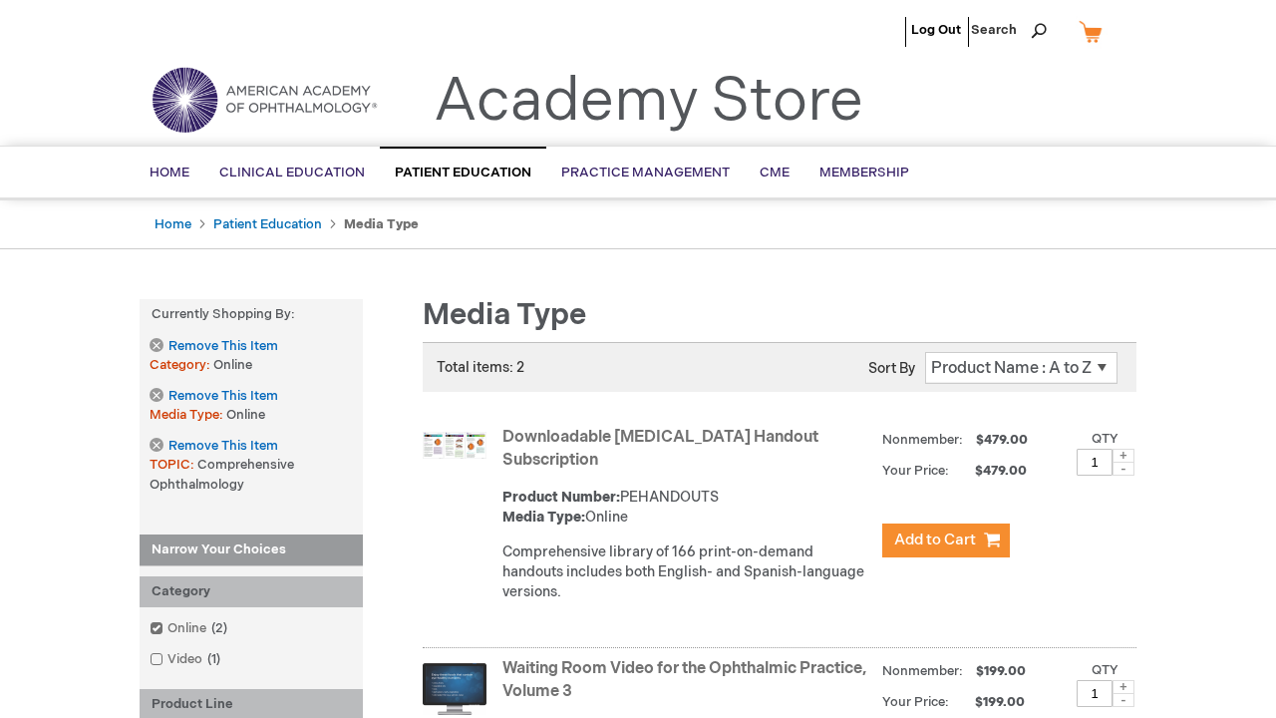
scroll to position [722, 0]
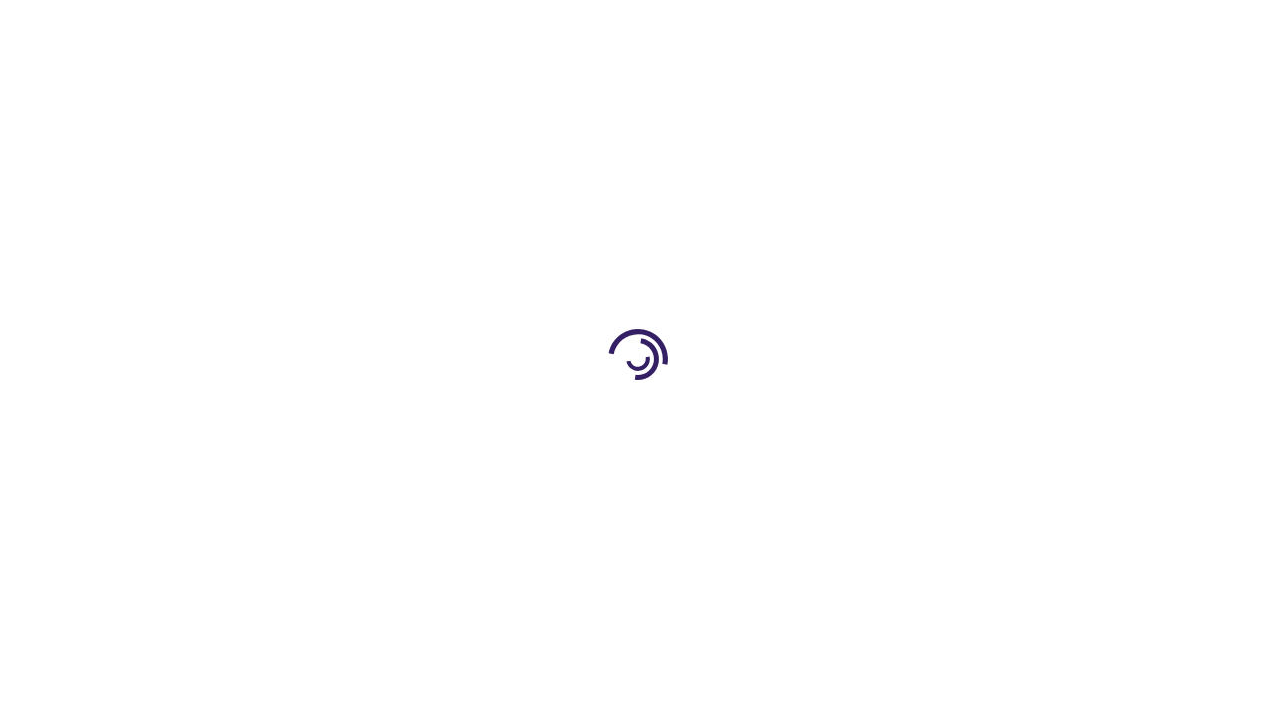
scroll to position [3077, 0]
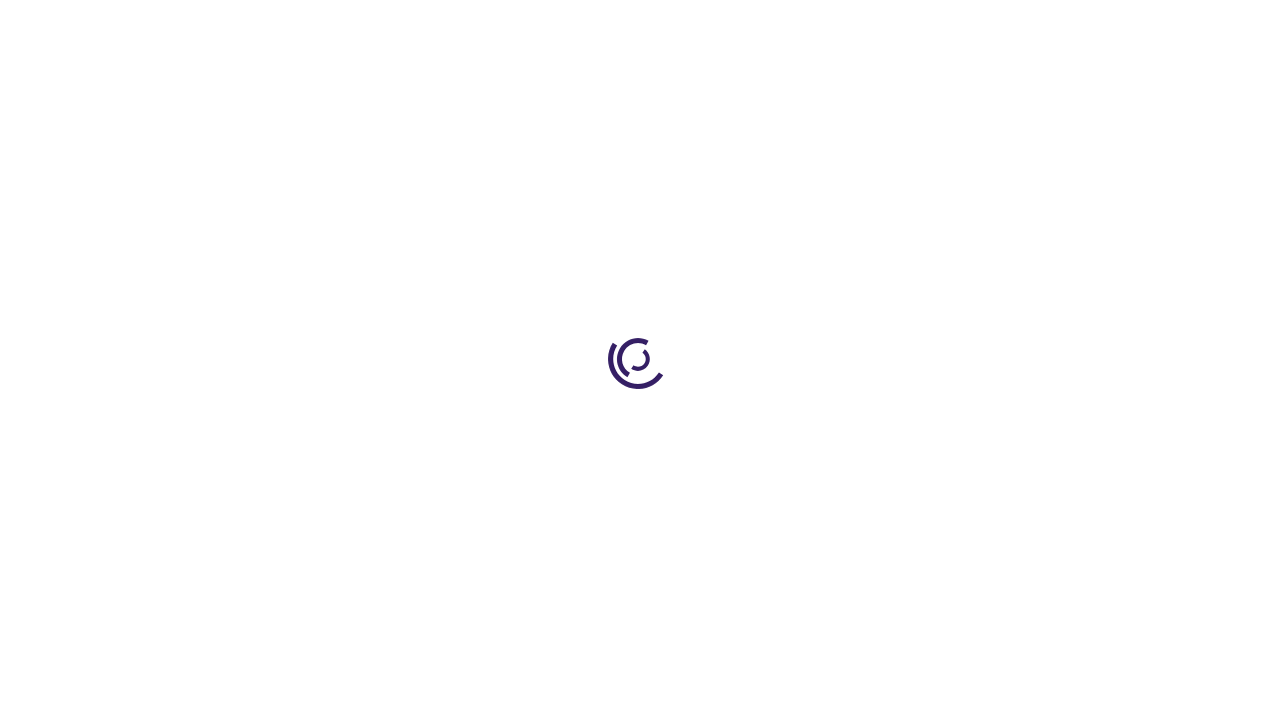
scroll to position [854, 0]
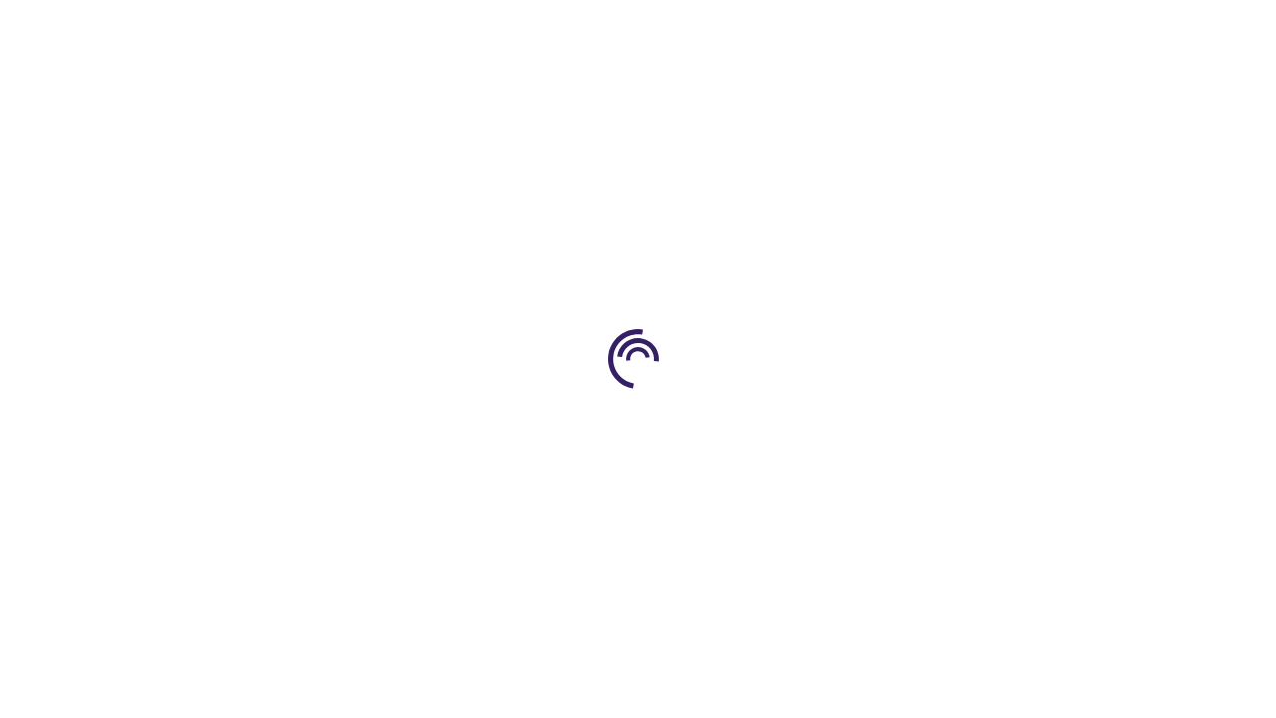
scroll to position [1960, 0]
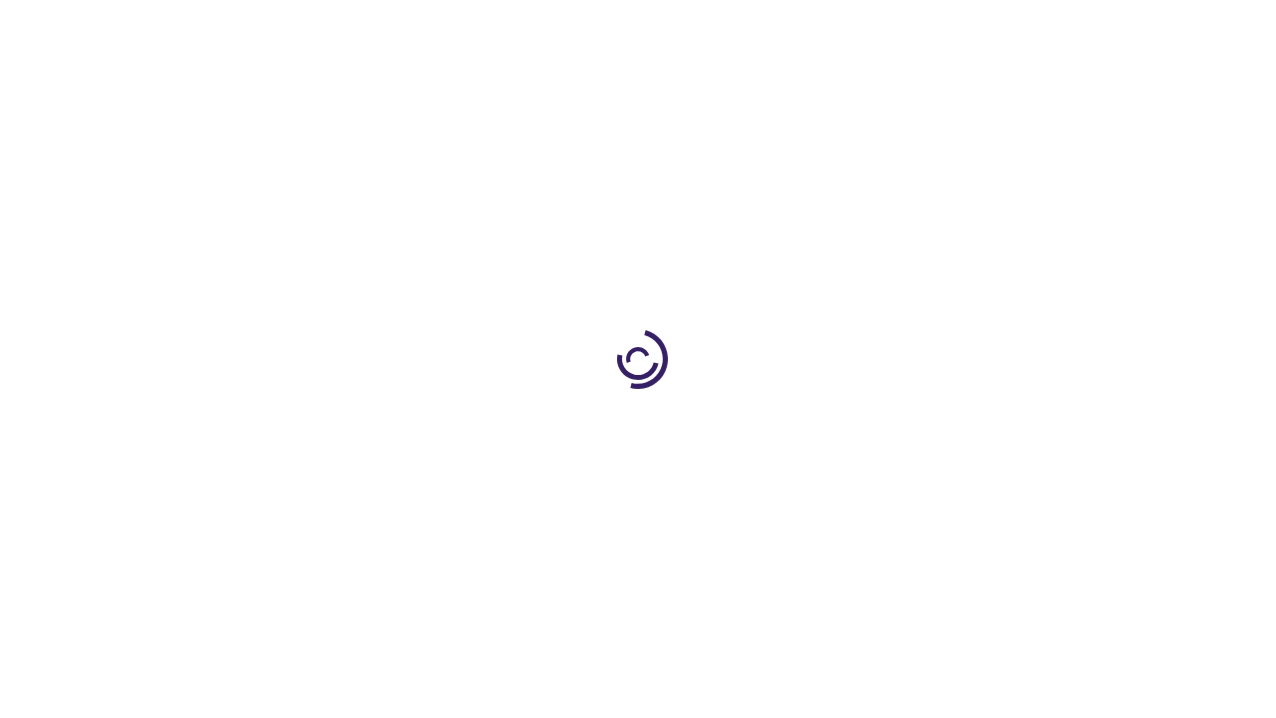
scroll to position [2834, 0]
